Goal: Check status: Check status

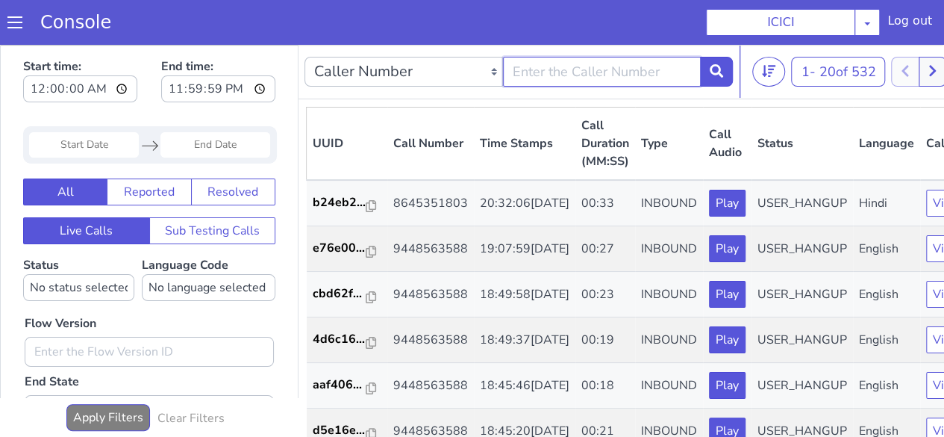
click at [691, 69] on input "text" at bounding box center [602, 72] width 199 height 30
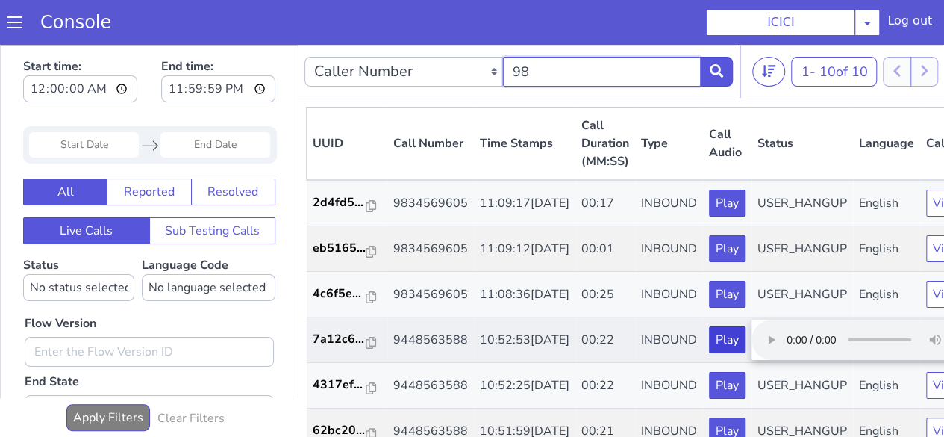
type input "9"
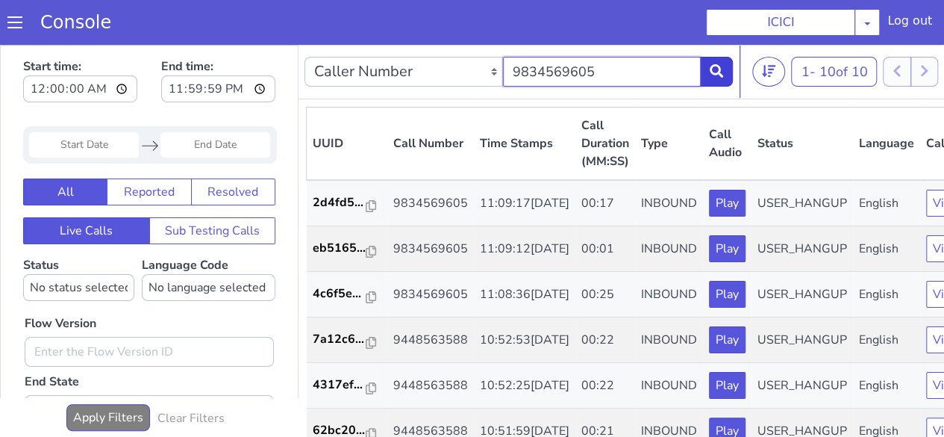
type input "9834569605"
